Goal: Register for event/course

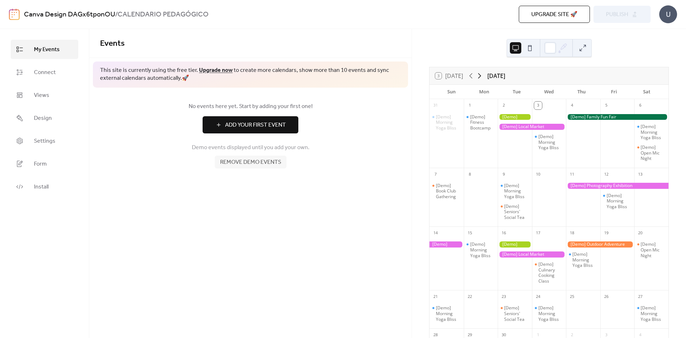
click at [481, 75] on icon at bounding box center [479, 75] width 3 height 5
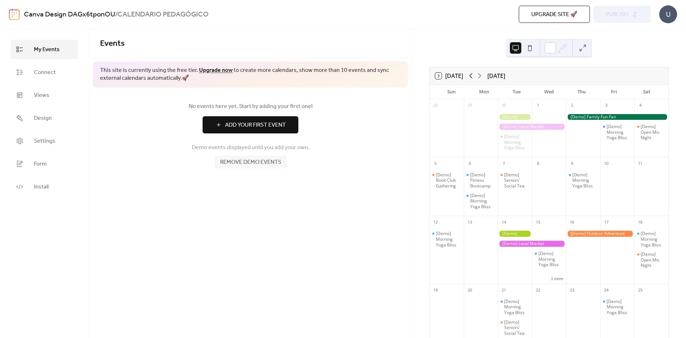
click at [473, 75] on icon at bounding box center [470, 75] width 9 height 9
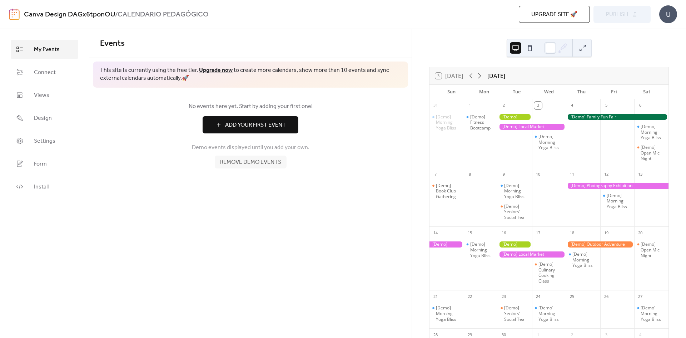
click at [515, 126] on div at bounding box center [532, 127] width 68 height 6
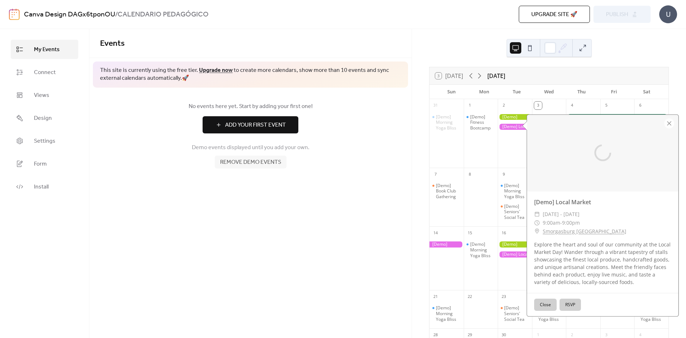
click at [544, 305] on button "Close" at bounding box center [545, 304] width 23 height 12
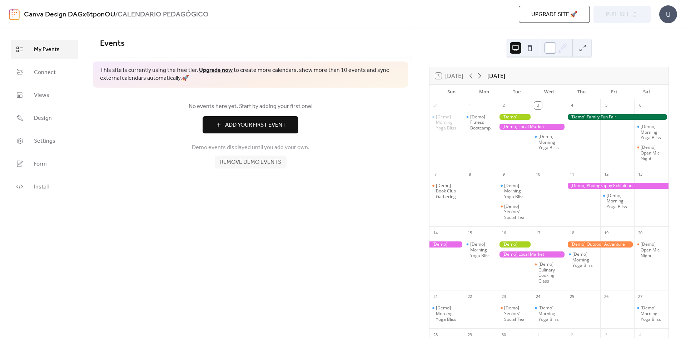
click at [555, 48] on div at bounding box center [549, 47] width 11 height 11
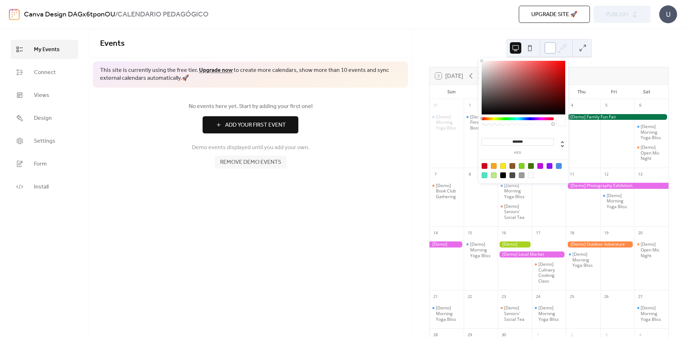
click at [555, 48] on div at bounding box center [549, 47] width 11 height 11
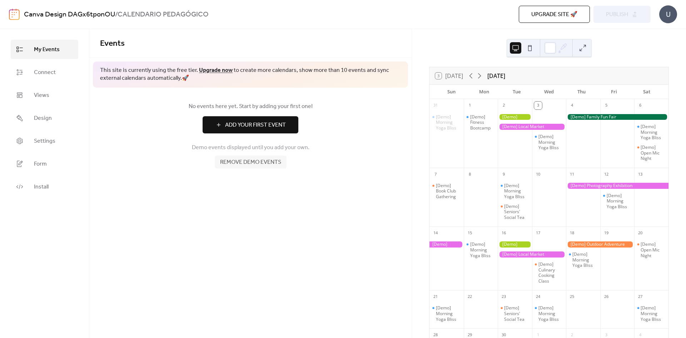
click at [579, 49] on button at bounding box center [582, 47] width 11 height 11
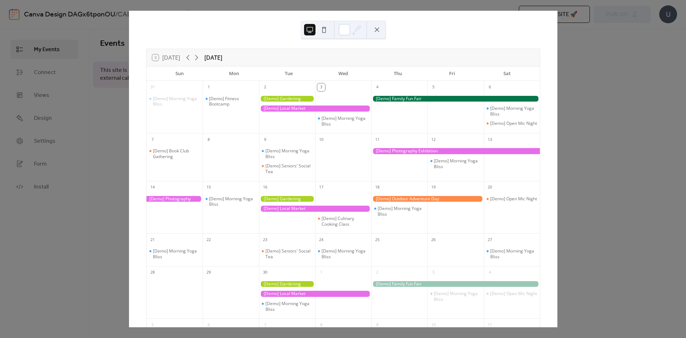
click at [279, 211] on div at bounding box center [315, 208] width 113 height 6
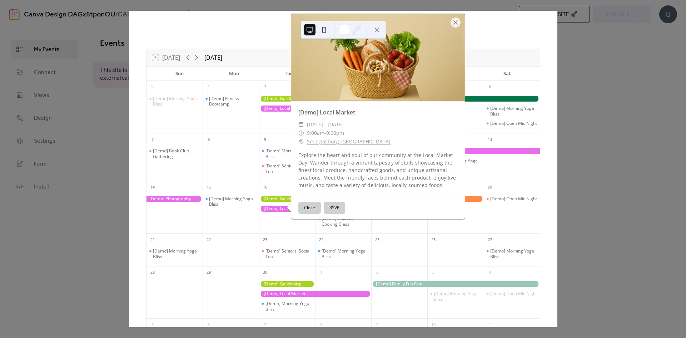
click at [327, 211] on button "RSVP" at bounding box center [334, 207] width 21 height 12
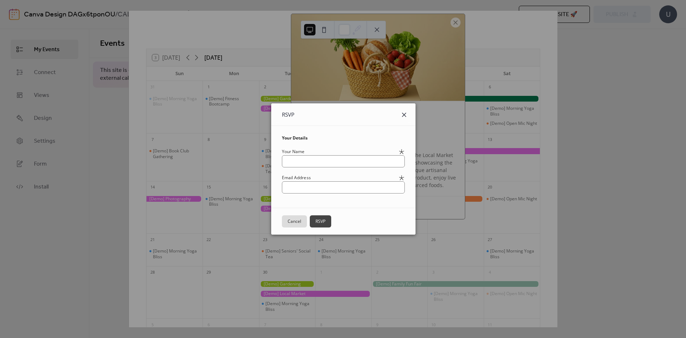
click at [408, 111] on icon at bounding box center [404, 114] width 9 height 9
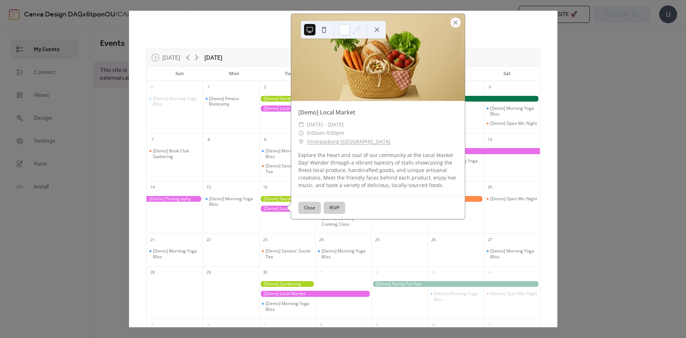
click at [453, 26] on div at bounding box center [455, 23] width 10 height 10
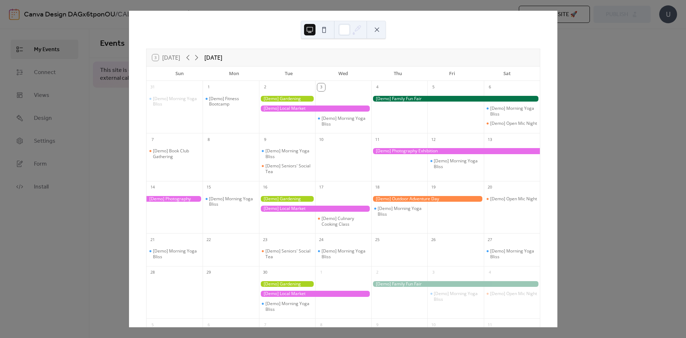
click at [381, 33] on button at bounding box center [376, 29] width 11 height 11
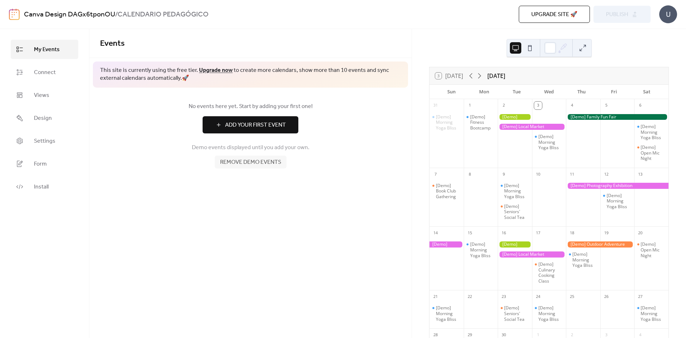
click at [381, 33] on div "Events" at bounding box center [250, 43] width 322 height 29
